Goal: Task Accomplishment & Management: Use online tool/utility

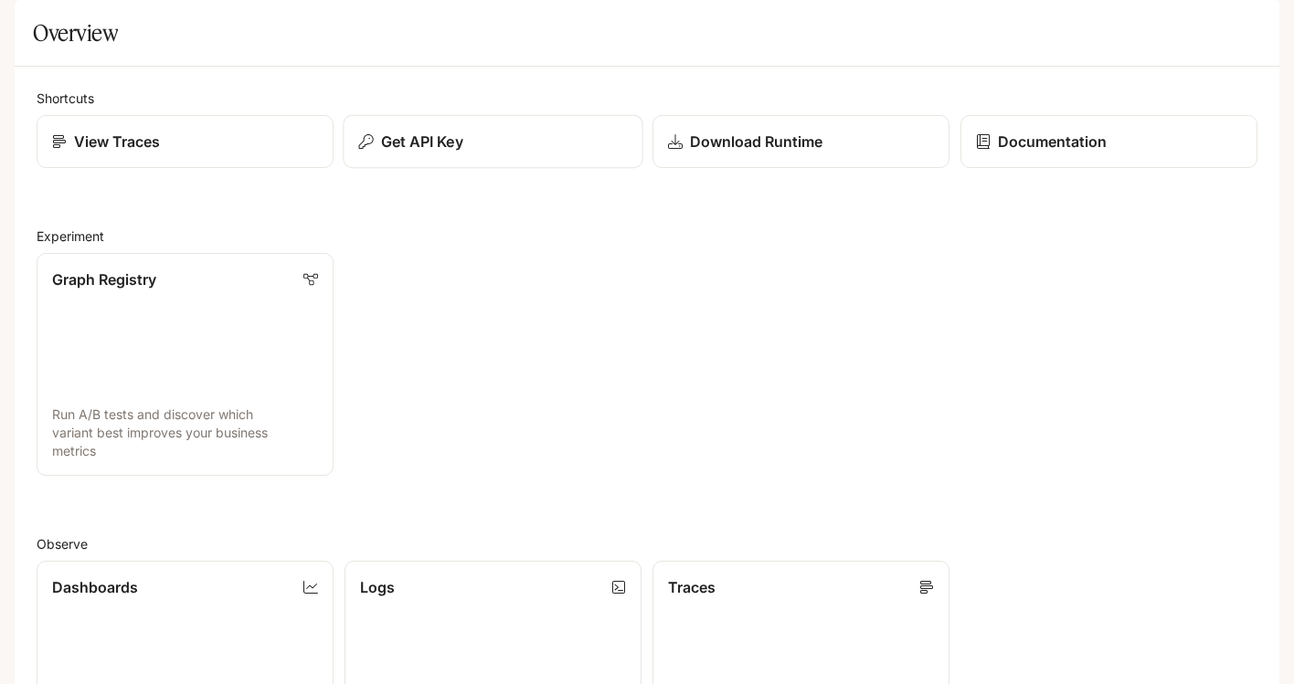
click at [403, 169] on button "Get API Key" at bounding box center [493, 142] width 300 height 54
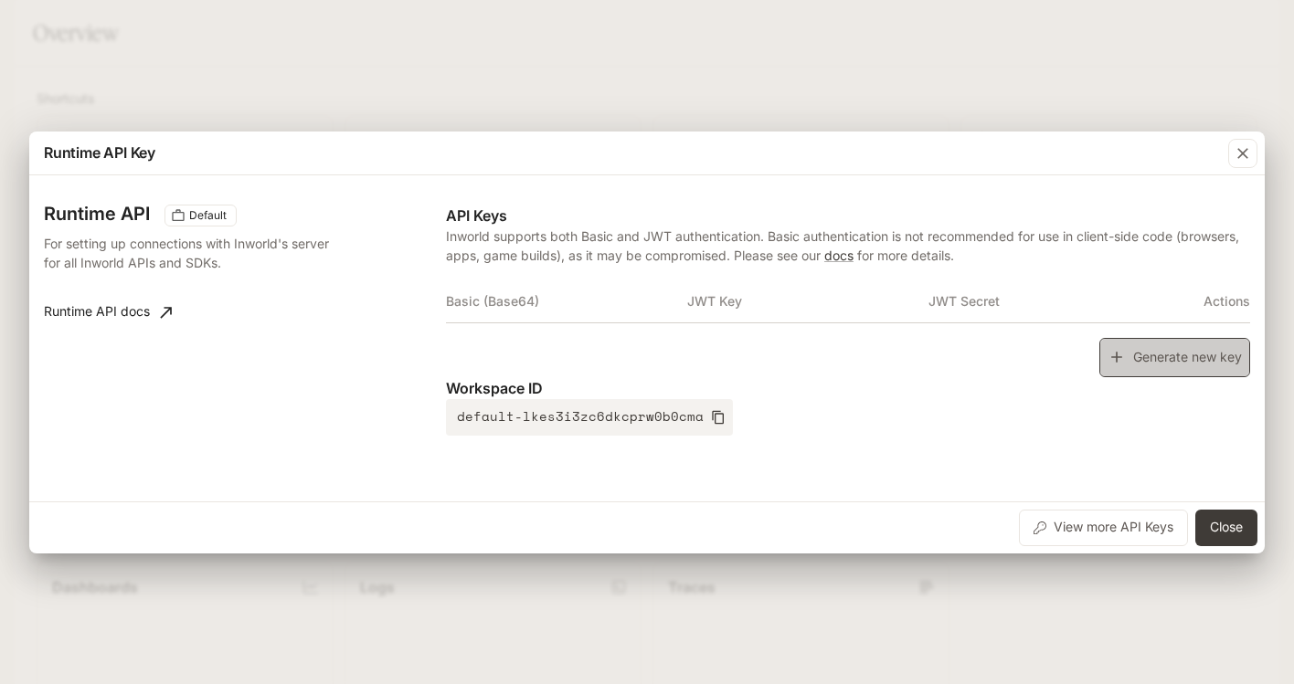
click at [940, 354] on icon "button" at bounding box center [1116, 357] width 18 height 18
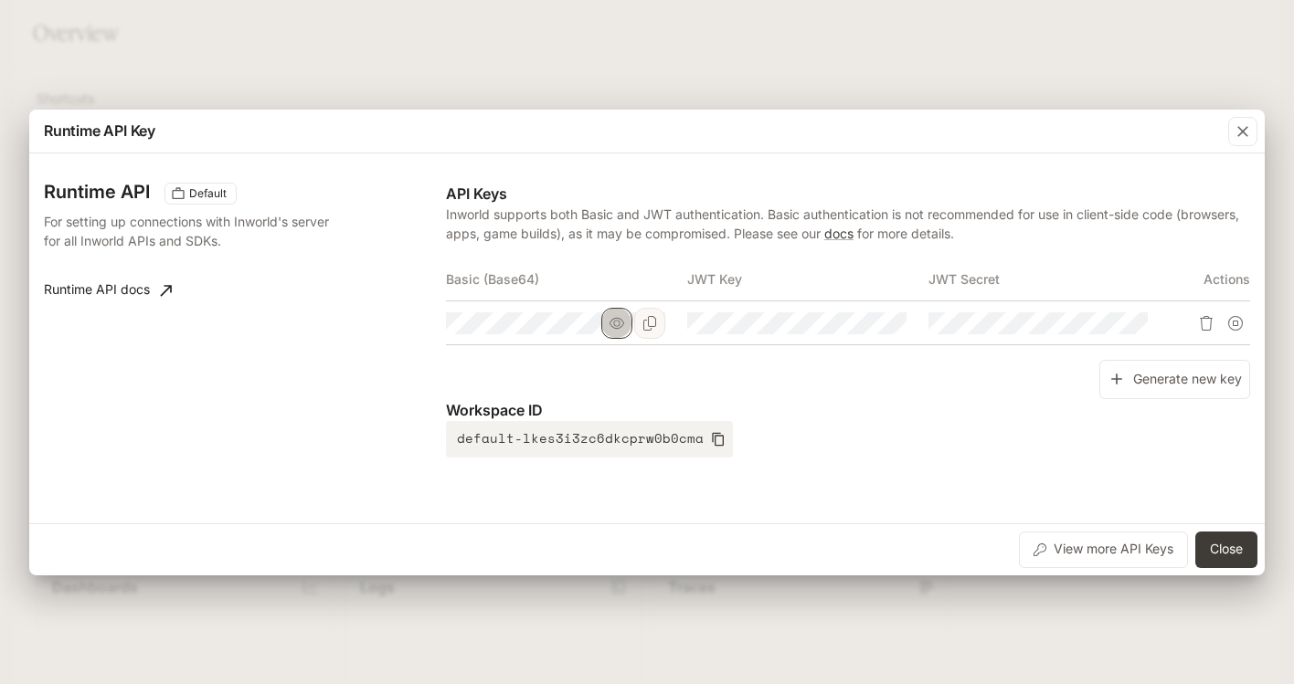
click at [616, 320] on icon "button" at bounding box center [616, 322] width 15 height 11
click at [652, 326] on icon "Copy Basic (Base64)" at bounding box center [649, 323] width 15 height 15
click at [651, 324] on icon "Copy Basic (Base64)" at bounding box center [649, 323] width 15 height 15
click at [853, 329] on icon "button" at bounding box center [858, 323] width 15 height 15
click at [886, 329] on icon "Copy Key" at bounding box center [890, 323] width 15 height 15
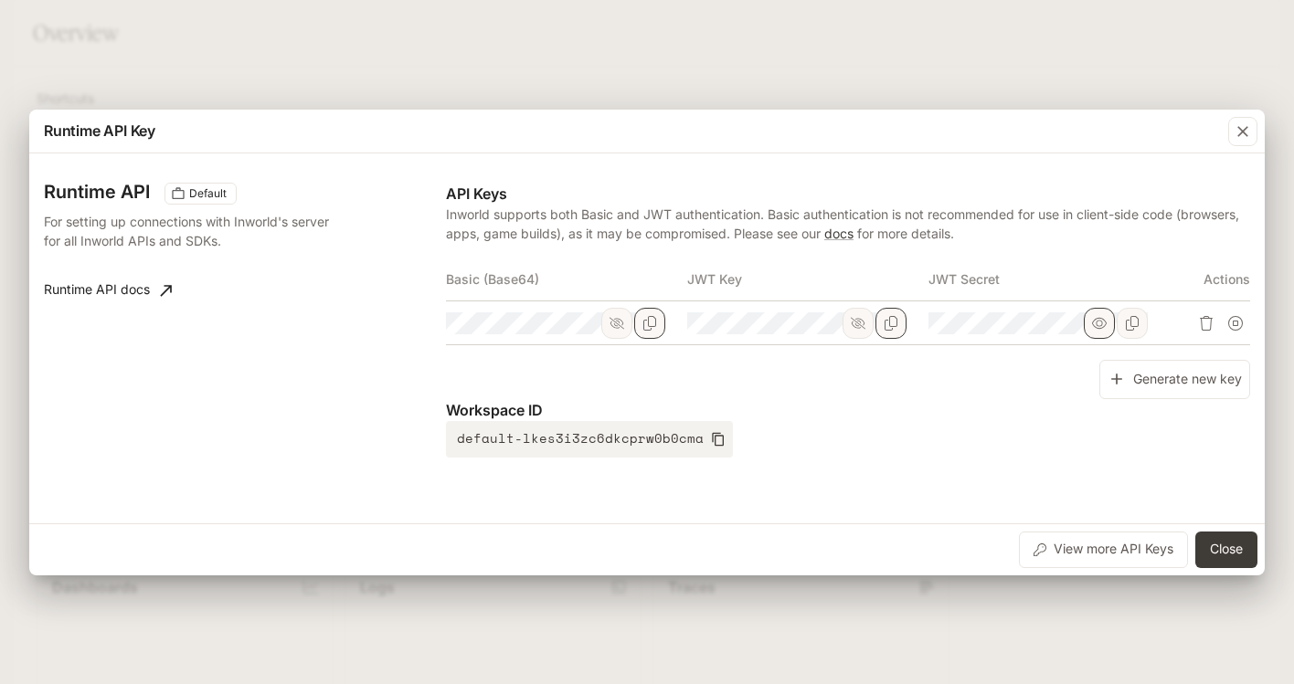
click at [940, 326] on icon "button" at bounding box center [1099, 323] width 15 height 15
click at [940, 327] on icon "Copy Secret" at bounding box center [1132, 323] width 15 height 15
click at [940, 542] on button "Close" at bounding box center [1226, 550] width 62 height 37
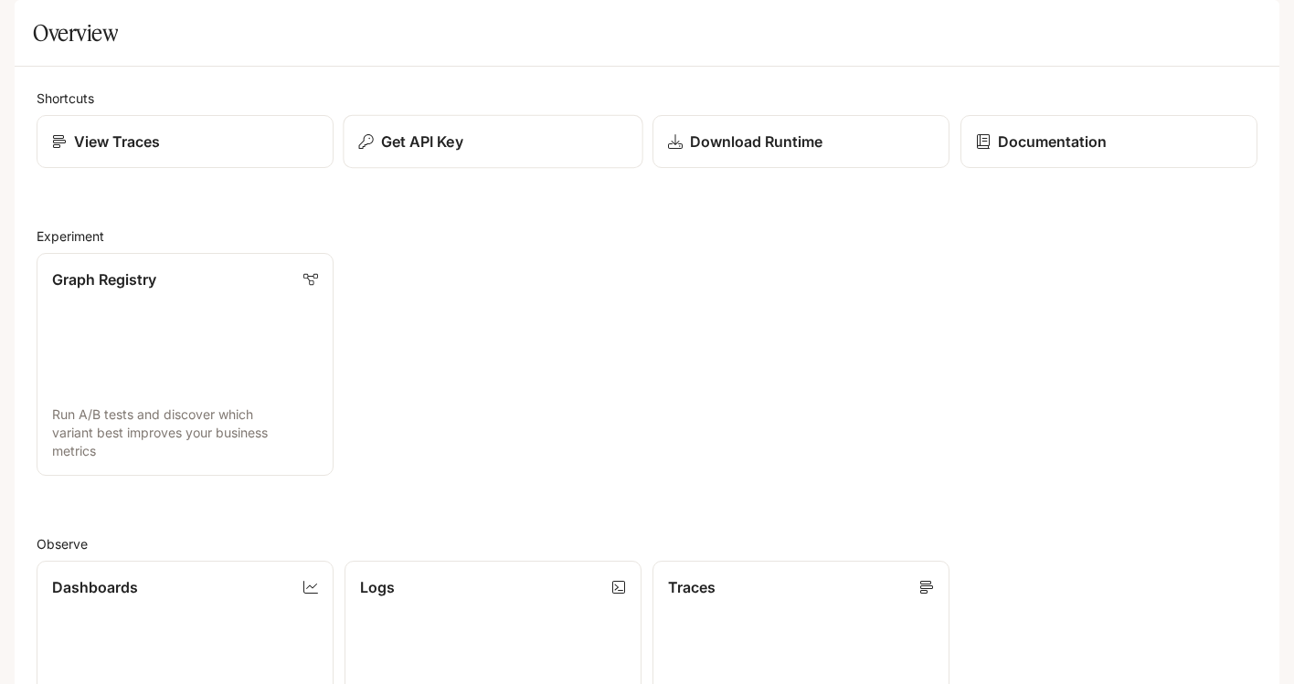
click at [499, 153] on div "Get API Key" at bounding box center [493, 142] width 269 height 22
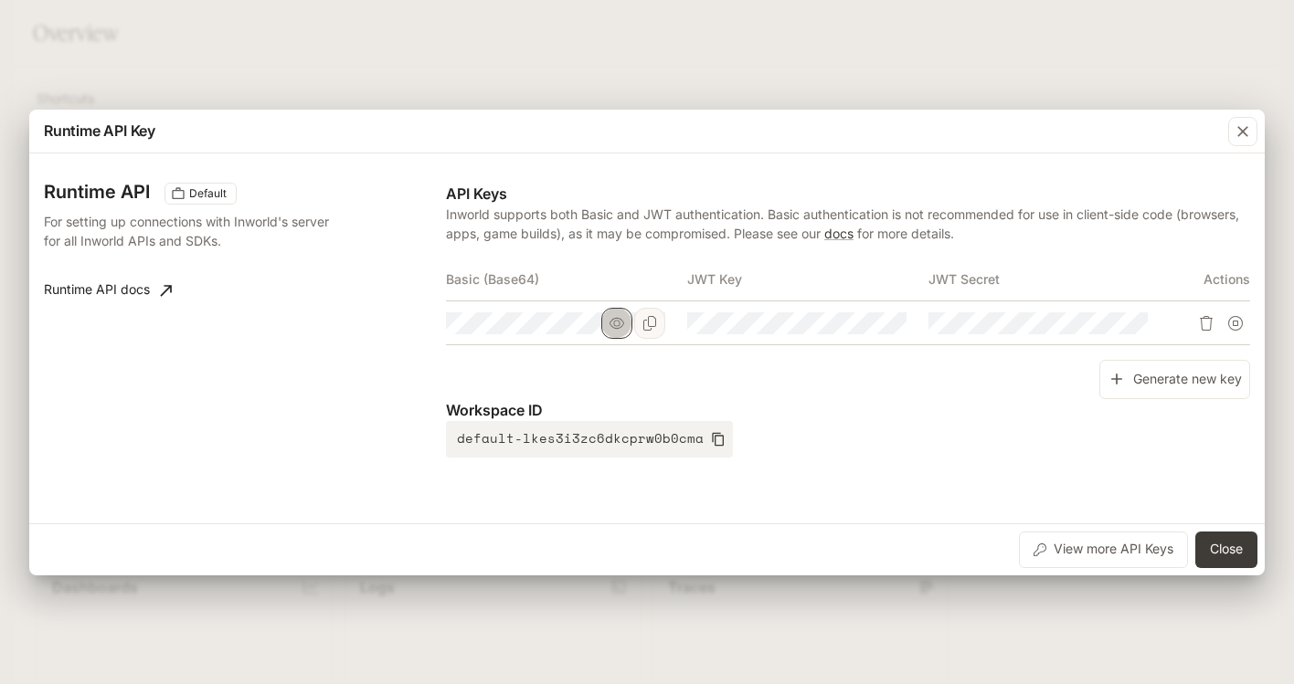
click at [611, 326] on icon "button" at bounding box center [616, 323] width 15 height 15
click at [672, 372] on div "Generate new key" at bounding box center [848, 379] width 804 height 39
click at [940, 548] on button "Close" at bounding box center [1226, 550] width 62 height 37
